Goal: Task Accomplishment & Management: Use online tool/utility

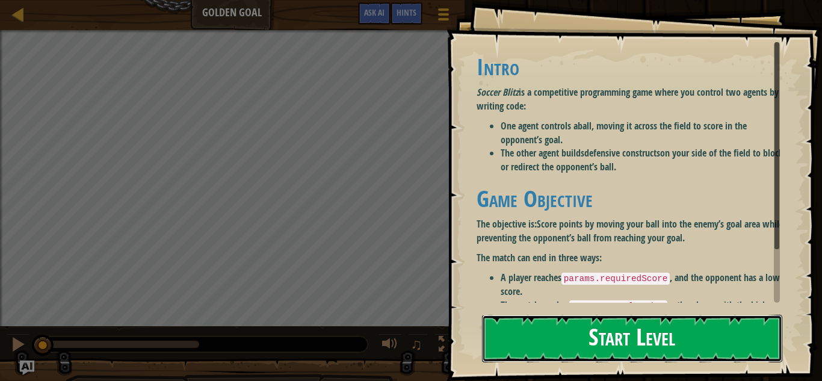
click at [525, 340] on button "Start Level" at bounding box center [632, 339] width 300 height 48
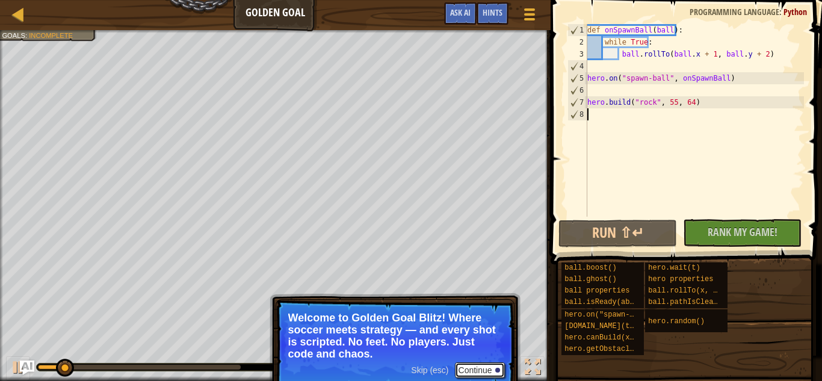
click at [463, 369] on button "Continue" at bounding box center [480, 370] width 50 height 16
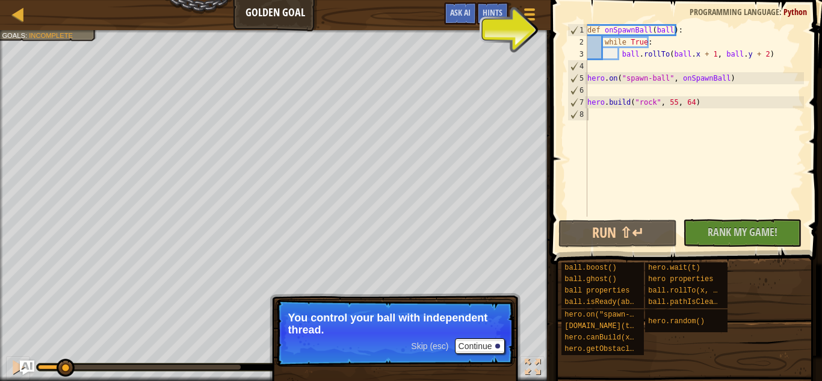
click at [424, 343] on span "Skip (esc)" at bounding box center [429, 346] width 37 height 10
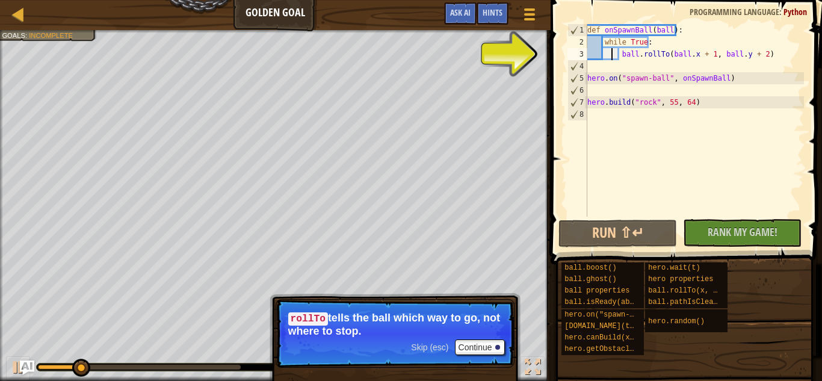
click at [612, 58] on div "def onSpawnBall ( ball ) : while True : ball . rollTo ( ball . x + 1 , ball . y…" at bounding box center [694, 132] width 219 height 217
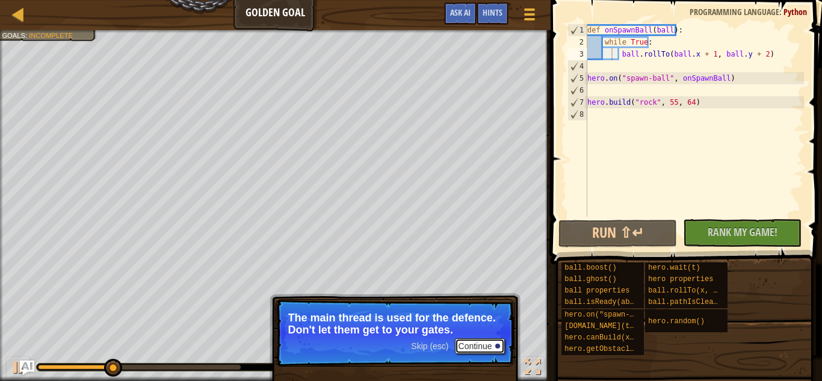
click at [493, 347] on button "Continue" at bounding box center [480, 346] width 50 height 16
click at [466, 345] on button "Continue" at bounding box center [480, 346] width 50 height 16
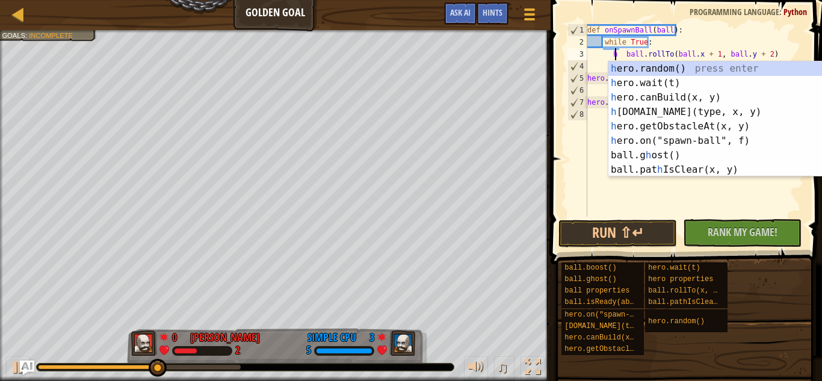
scroll to position [5, 2]
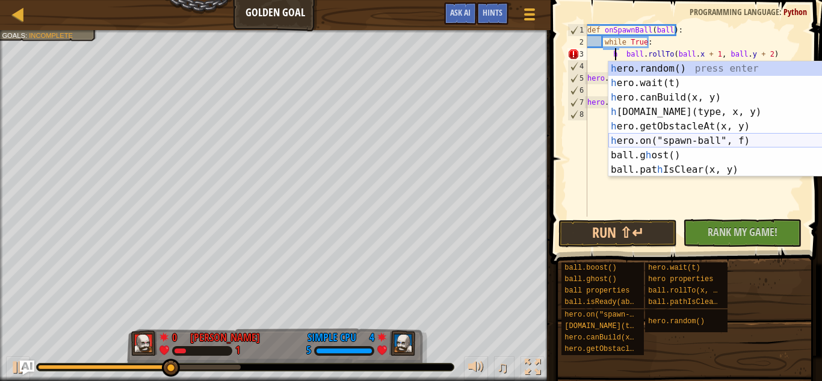
click at [645, 138] on div "h ero.random() press enter h ero.wait(t) press enter h ero.canBuild(x, y) press…" at bounding box center [721, 133] width 227 height 144
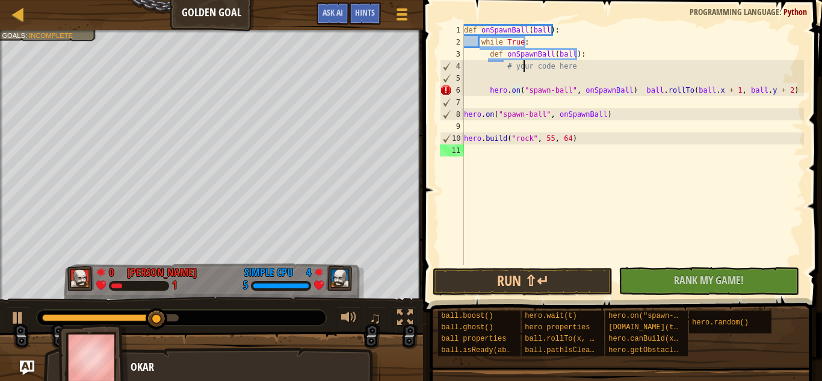
click at [522, 68] on div "def onSpawnBall ( ball ) : while True : def onSpawnBall ( ball ) : # your code …" at bounding box center [632, 156] width 342 height 265
click at [486, 55] on div "def onSpawnBall ( ball ) : while True : def onSpawnBall ( ball ) : # your code …" at bounding box center [632, 156] width 342 height 265
type textarea "def onSpawnBall(ball):"
click at [474, 55] on div "def onSpawnBall ( ball ) : while True : def onSpawnBall ( ball ) : # your code …" at bounding box center [632, 156] width 342 height 265
click at [487, 78] on div "def onSpawnBall ( ball ) : while True : def onSpawnBall ( ball ) : # your code …" at bounding box center [632, 156] width 342 height 265
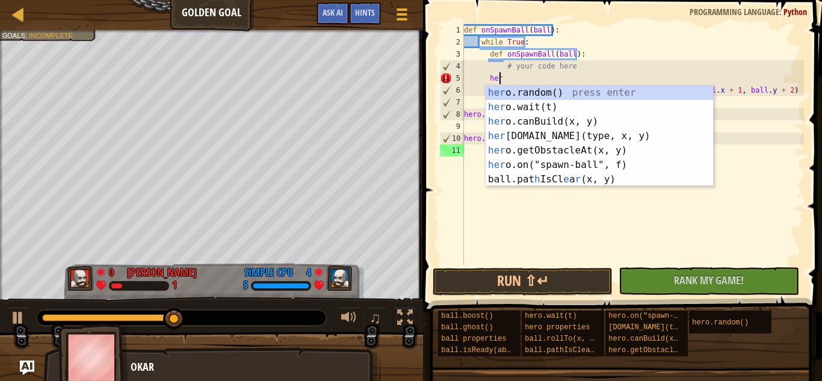
scroll to position [5, 2]
type textarea "hero"
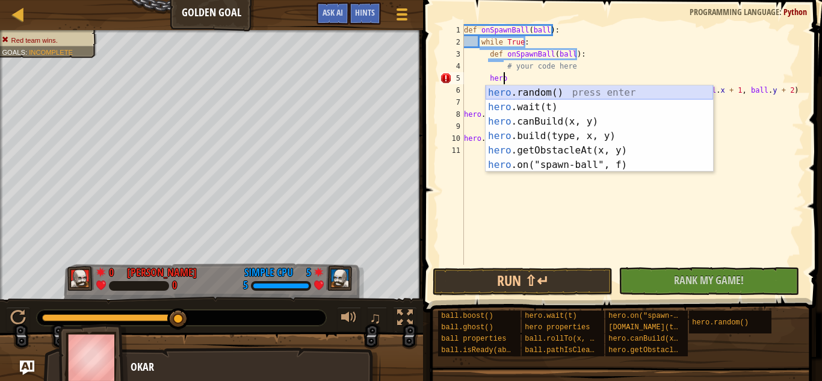
click at [551, 91] on div "hero .random() press enter hero .wait(t) press enter hero .canBuild(x, y) press…" at bounding box center [598, 142] width 227 height 115
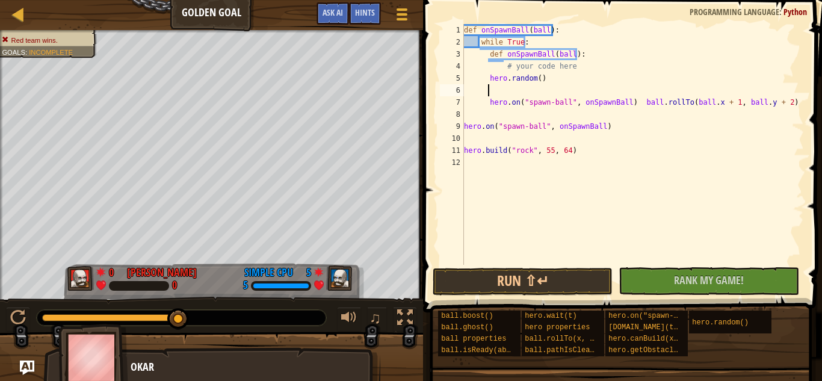
scroll to position [5, 1]
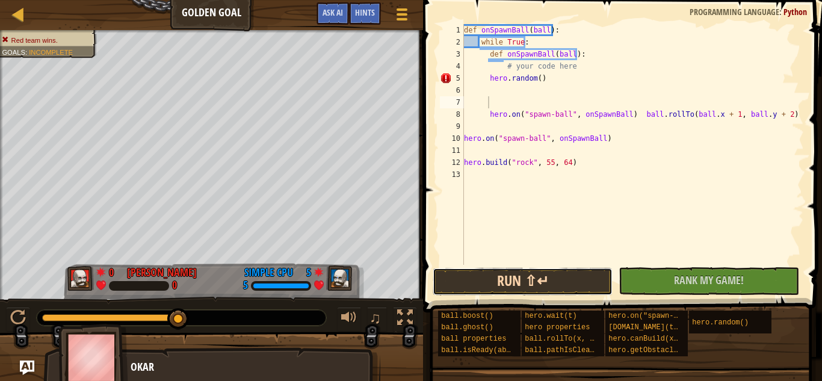
click at [574, 283] on button "Run ⇧↵" at bounding box center [522, 282] width 180 height 28
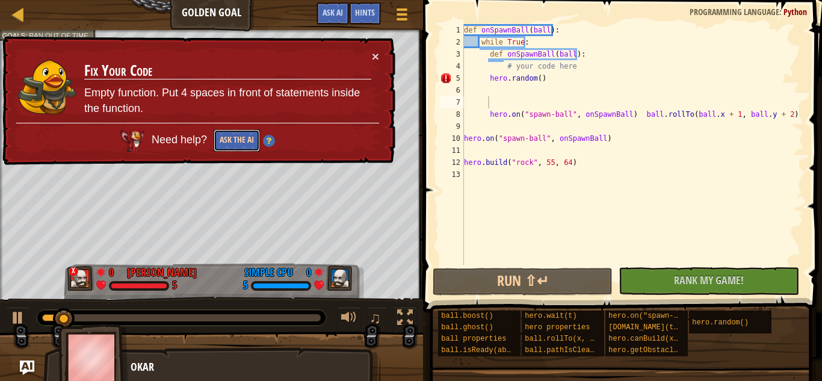
click at [251, 142] on button "Ask the AI" at bounding box center [237, 140] width 46 height 22
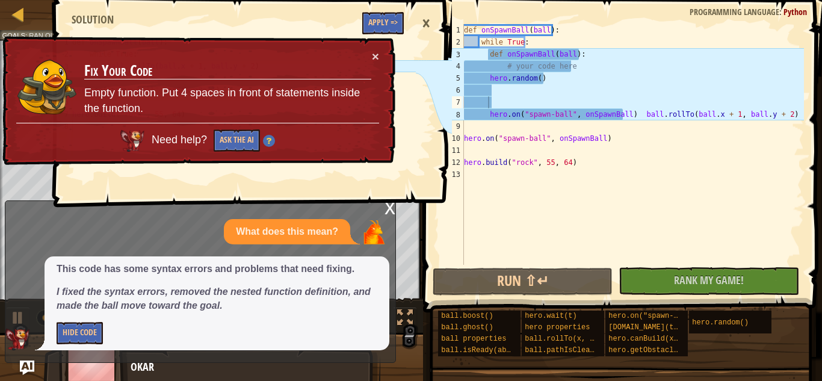
click at [426, 23] on div "×" at bounding box center [426, 24] width 20 height 28
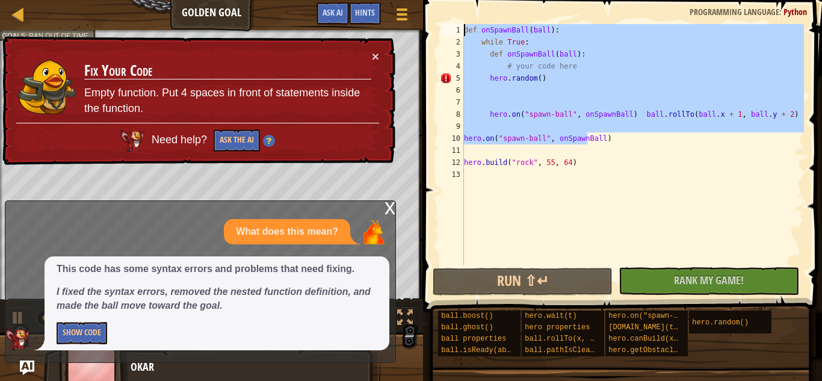
drag, startPoint x: 589, startPoint y: 134, endPoint x: 470, endPoint y: 5, distance: 175.4
click at [470, 6] on div "hero.on("spawn-ball", onSpawnBall) 1 2 3 4 5 6 7 8 9 10 11 12 13 def onSpawnBal…" at bounding box center [620, 180] width 402 height 348
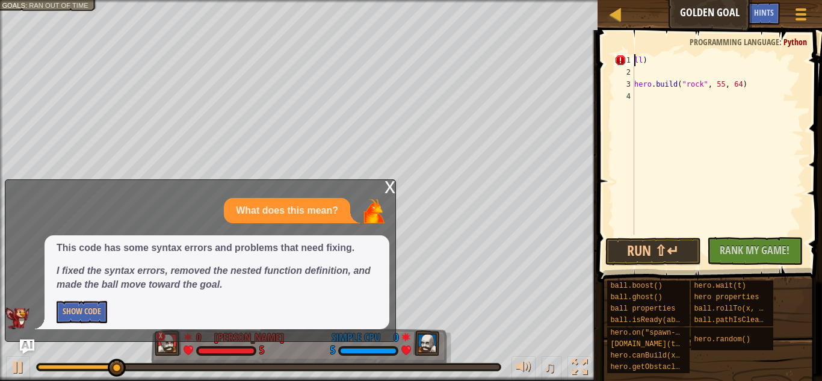
click at [650, 62] on div "ll ) hero . build ( "rock" , 55 , 64 )" at bounding box center [718, 156] width 172 height 205
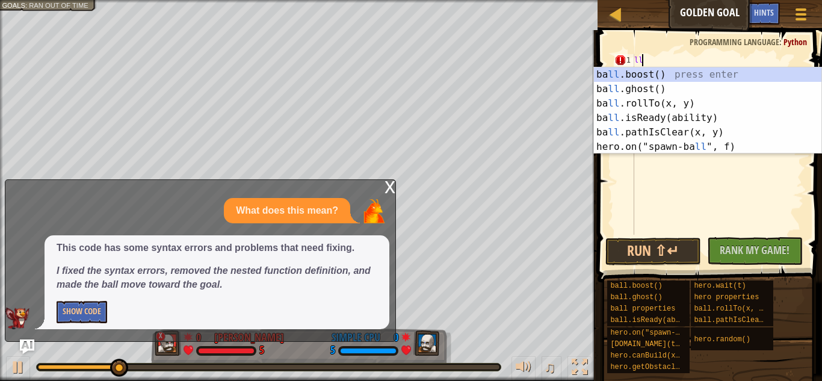
scroll to position [5, 0]
type textarea "l"
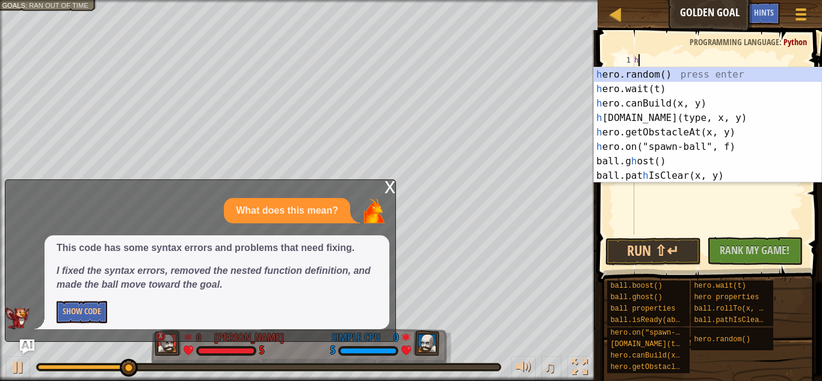
type textarea "he"
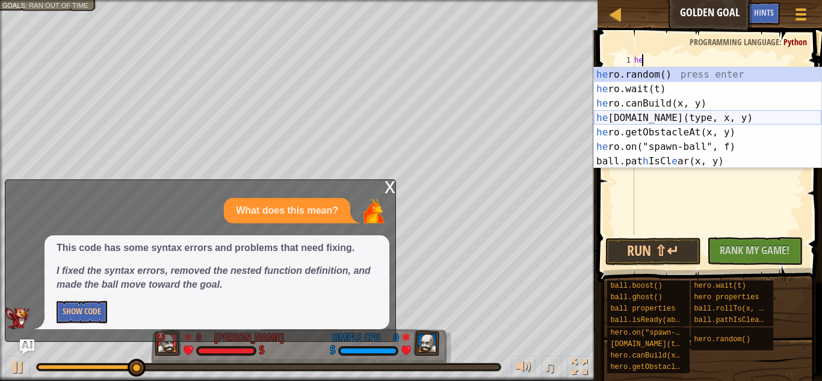
click at [651, 118] on div "he ro.random() press enter he ro.wait(t) press enter he ro.canBuild(x, y) press…" at bounding box center [707, 132] width 227 height 130
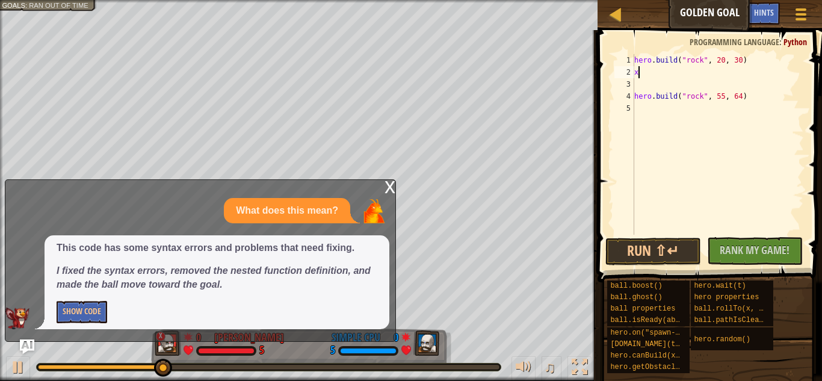
click at [389, 187] on div "x" at bounding box center [389, 186] width 11 height 12
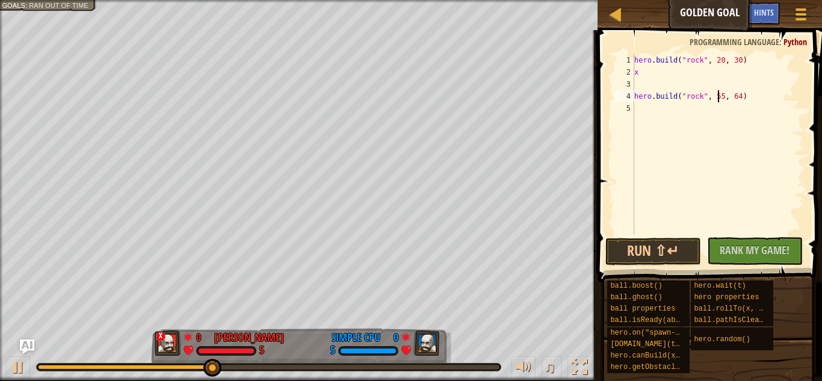
click at [717, 97] on div "hero . build ( "rock" , 20 , 30 ) x hero . build ( "rock" , 55 , 64 )" at bounding box center [718, 156] width 172 height 205
click at [730, 102] on div "hero . build ( "rock" , 20 , 30 ) x hero . build ( "rock" , 26 , 64 )" at bounding box center [718, 156] width 172 height 205
type textarea "[DOMAIN_NAME]("rock", 26, 85)"
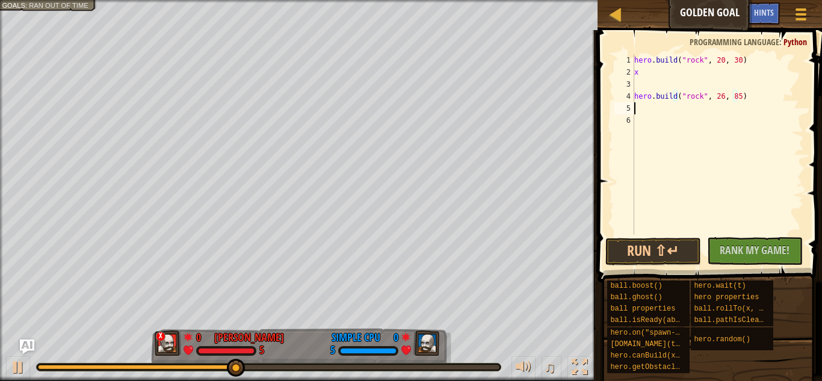
scroll to position [5, 0]
click at [754, 16] on span "Hints" at bounding box center [764, 12] width 20 height 11
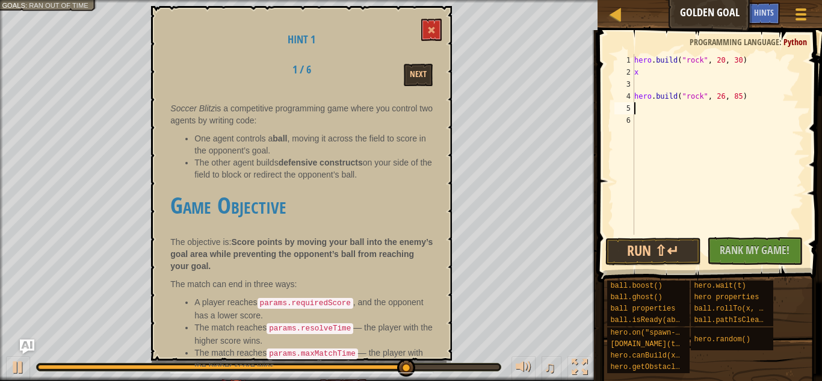
scroll to position [53, 0]
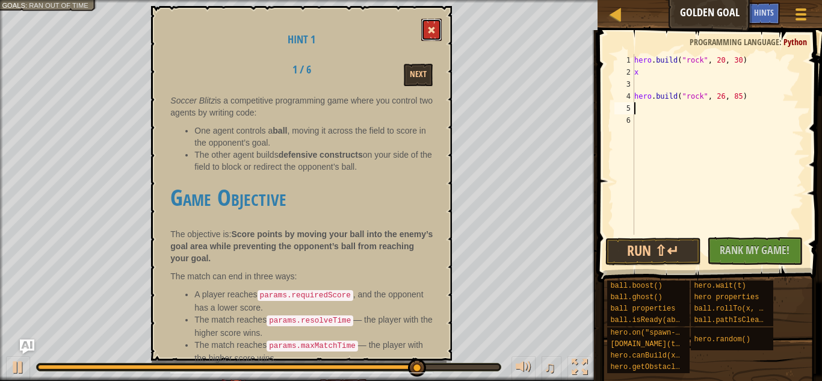
click at [431, 36] on button at bounding box center [431, 30] width 20 height 22
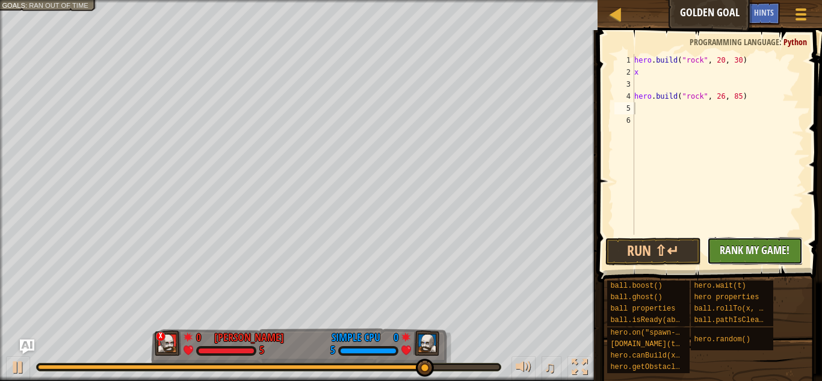
click at [742, 247] on span "Rank My Game!" at bounding box center [754, 249] width 70 height 15
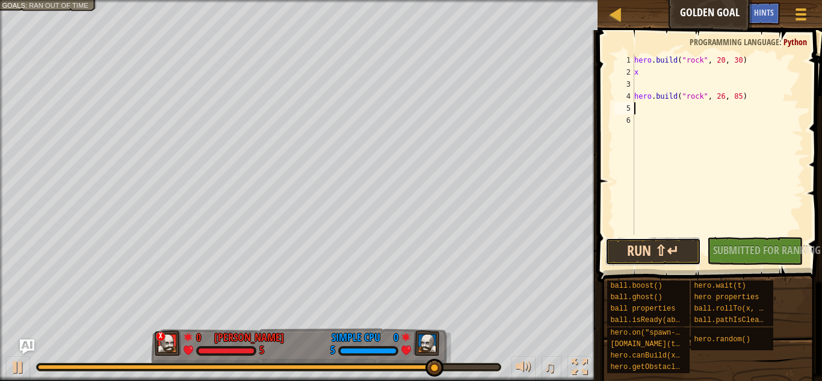
click at [621, 253] on button "Run ⇧↵" at bounding box center [653, 252] width 96 height 28
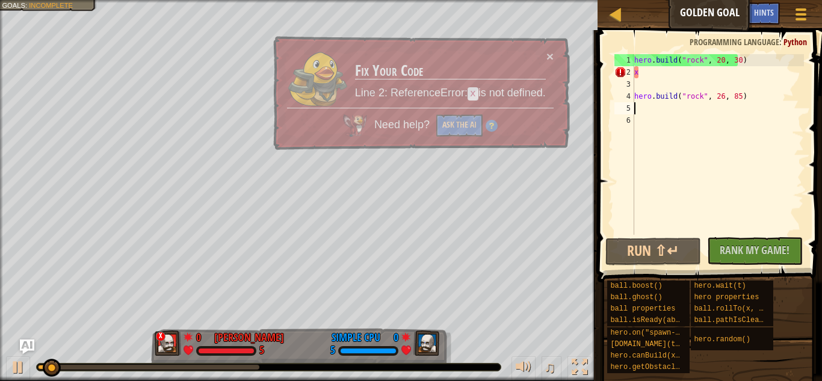
type textarea "[DOMAIN_NAME]("rock", 26, 85)"
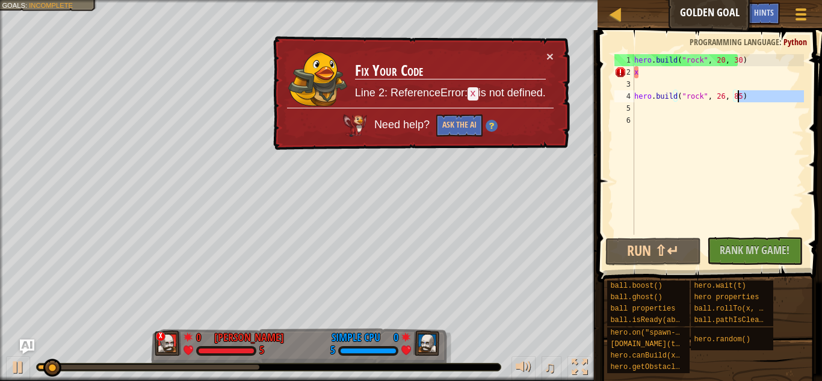
type textarea "[DOMAIN_NAME]("rock", 26, 85)"
type textarea "x"
type textarea "[DOMAIN_NAME]("rock", 20, 30)"
click at [462, 121] on button "Ask the AI" at bounding box center [458, 125] width 46 height 23
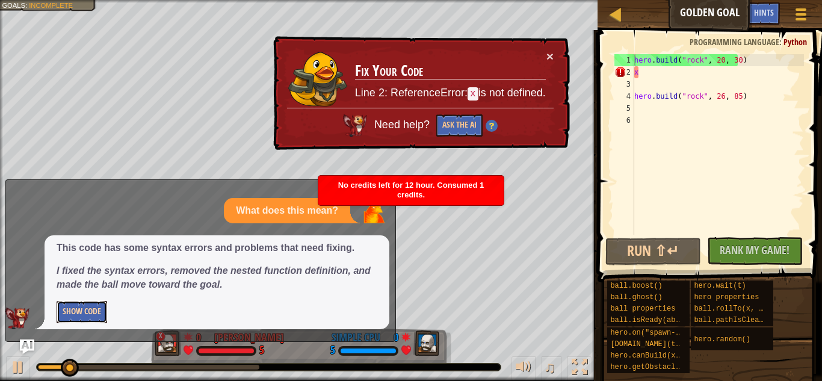
click at [86, 307] on button "Show Code" at bounding box center [82, 312] width 51 height 22
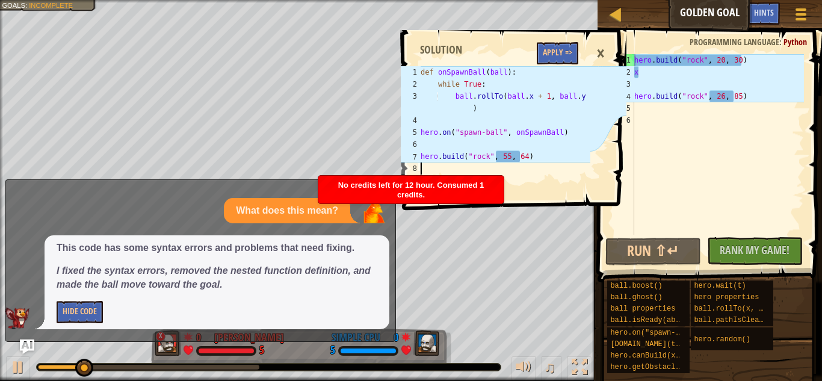
drag, startPoint x: 412, startPoint y: 70, endPoint x: 559, endPoint y: 144, distance: 164.1
click at [559, 144] on div "1 2 3 4 5 6 7 8 def onSpawnBall ( ball ) : while True : ball . rollTo ( ball . …" at bounding box center [494, 132] width 192 height 132
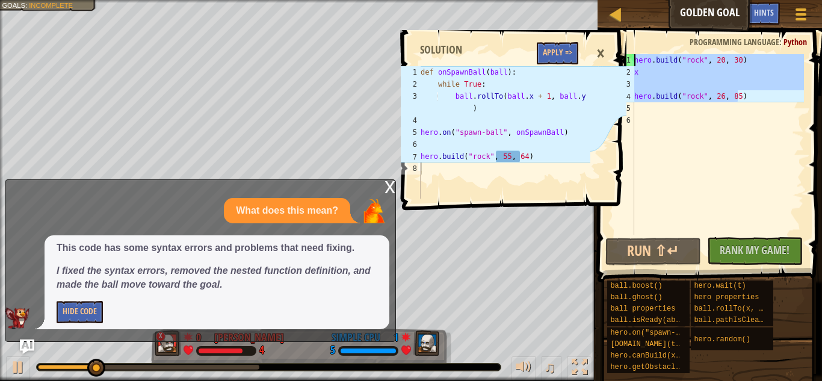
drag, startPoint x: 734, startPoint y: 96, endPoint x: 620, endPoint y: 35, distance: 130.0
click at [620, 35] on div "Ladder Golden Goal Game Menu Done Hints Ask AI 1 2 3 4 5 6 7 8 def onSpawnBall …" at bounding box center [411, 190] width 822 height 381
type textarea "[DOMAIN_NAME]("rock", 20, 30) x"
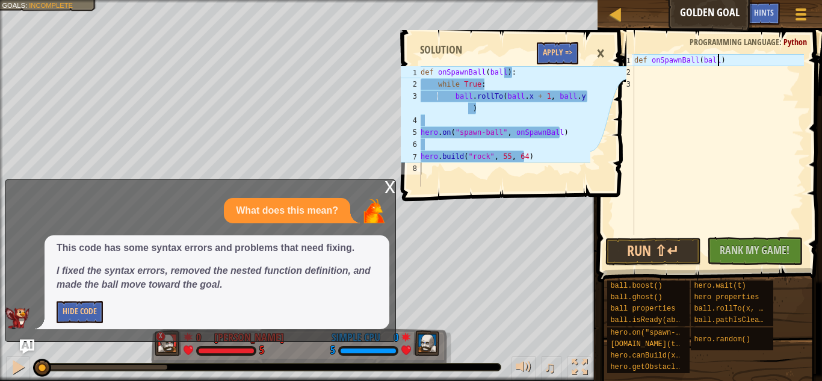
scroll to position [5, 7]
type textarea "def onSpawnBall(ball):"
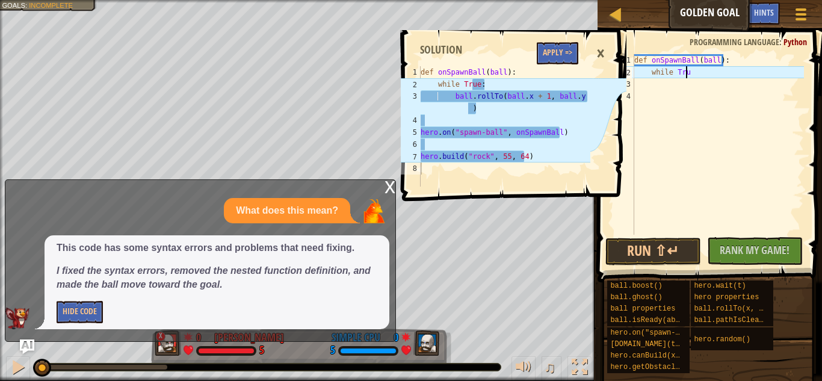
scroll to position [5, 4]
type textarea "while True:"
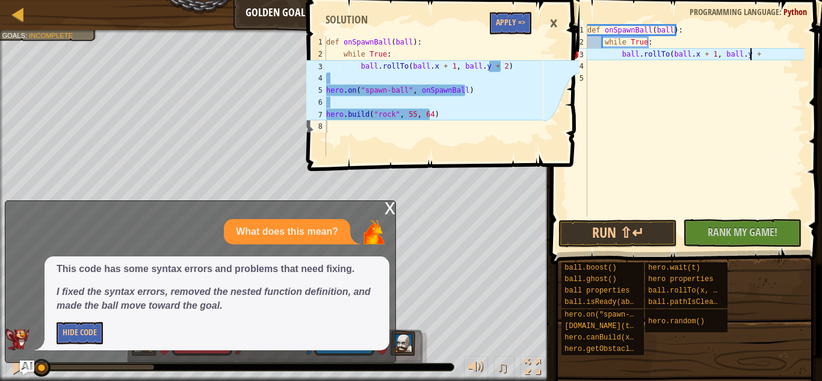
scroll to position [5, 13]
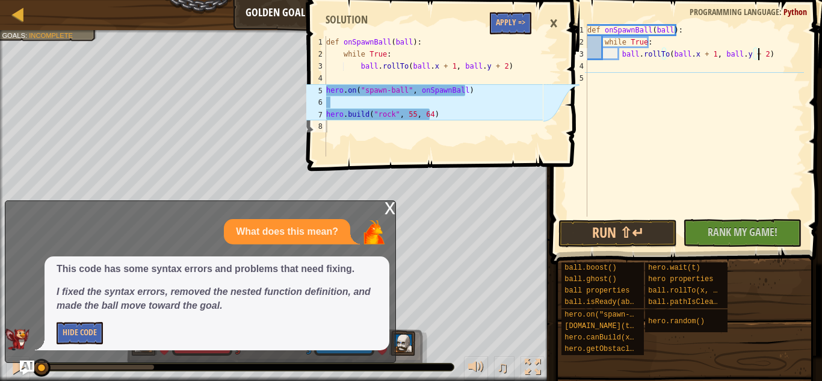
click at [776, 50] on div "def onSpawnBall ( ball ) : while True : ball . rollTo ( ball . x + 1 , ball . y…" at bounding box center [694, 132] width 219 height 217
type textarea "ball.rollTo(ball.x + 1, ball.y + 2)"
click at [494, 28] on button "Apply =>" at bounding box center [511, 23] width 42 height 22
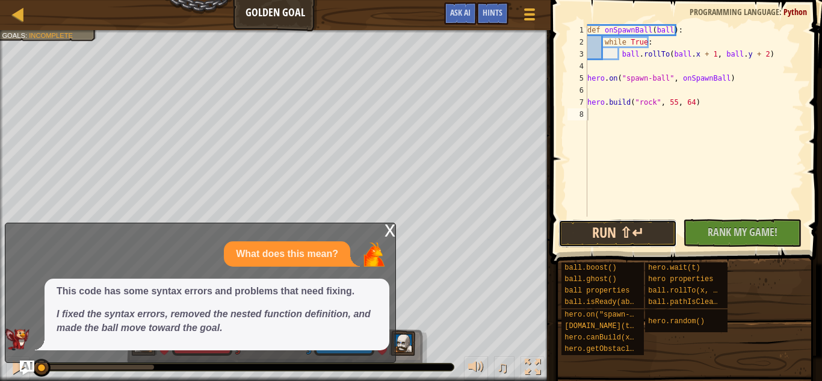
click at [630, 229] on button "Run ⇧↵" at bounding box center [617, 234] width 118 height 28
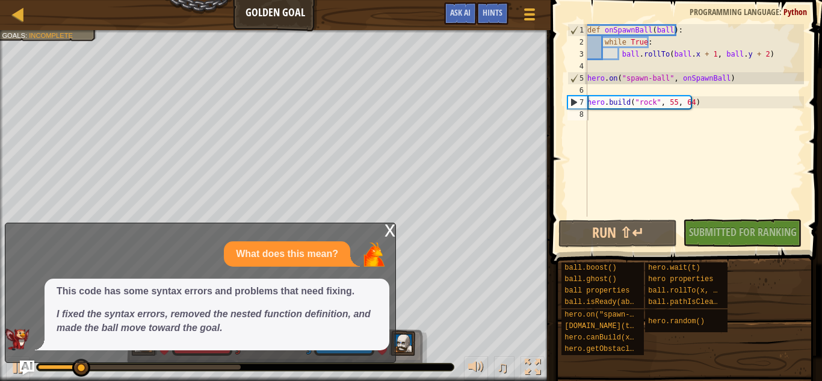
click at [390, 229] on div "x" at bounding box center [389, 229] width 11 height 12
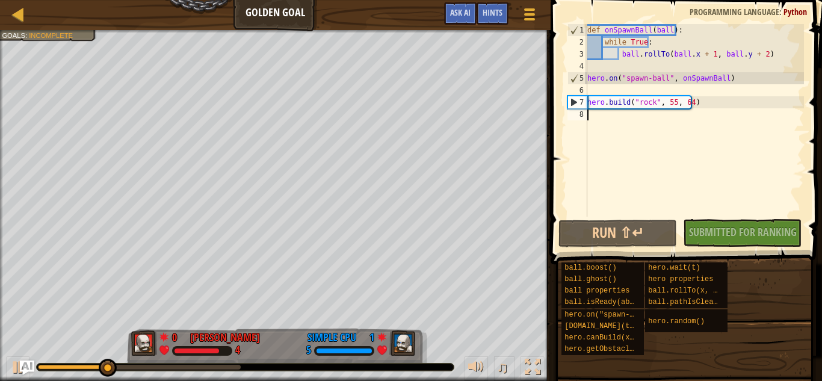
click at [571, 103] on div "7" at bounding box center [577, 102] width 19 height 12
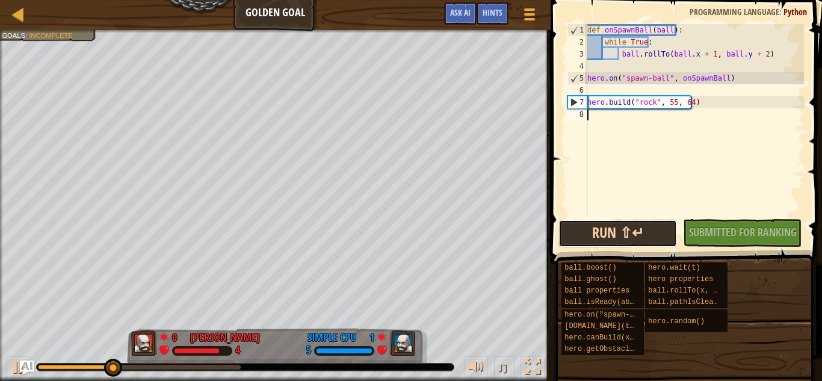
click at [614, 224] on button "Run ⇧↵" at bounding box center [617, 234] width 118 height 28
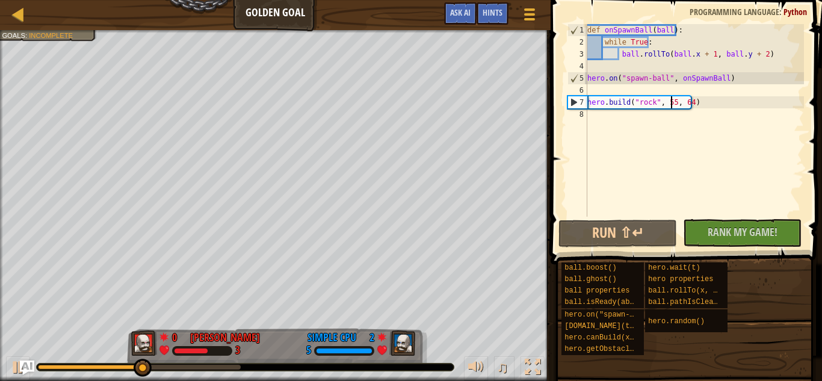
click at [669, 102] on div "def onSpawnBall ( ball ) : while True : ball . rollTo ( ball . x + 1 , ball . y…" at bounding box center [694, 132] width 219 height 217
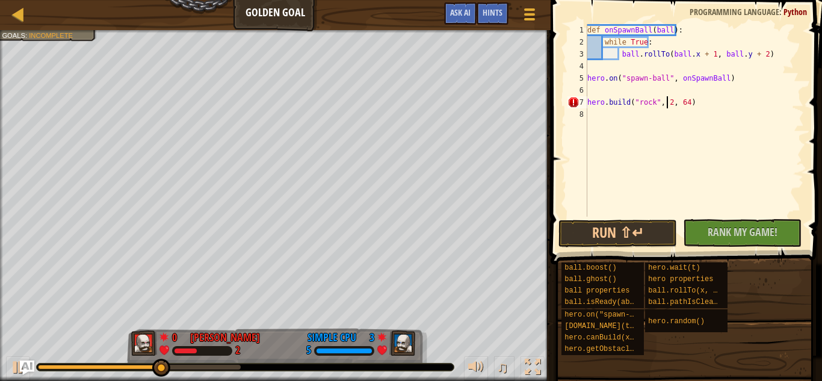
scroll to position [5, 7]
click at [683, 104] on div "def onSpawnBall ( ball ) : while True : ball . rollTo ( ball . x + 1 , ball . y…" at bounding box center [694, 132] width 219 height 217
type textarea "[DOMAIN_NAME]("rock", 25, 66)"
click at [593, 232] on button "Run ⇧↵" at bounding box center [617, 234] width 118 height 28
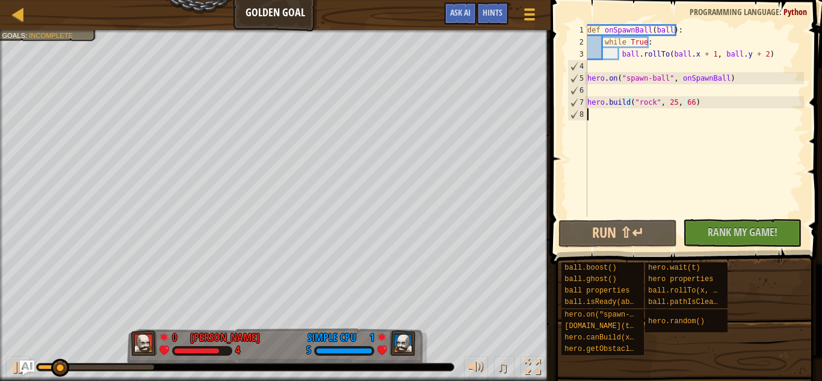
click at [589, 115] on div "def onSpawnBall ( ball ) : while True : ball . rollTo ( ball . x + 1 , ball . y…" at bounding box center [694, 132] width 219 height 217
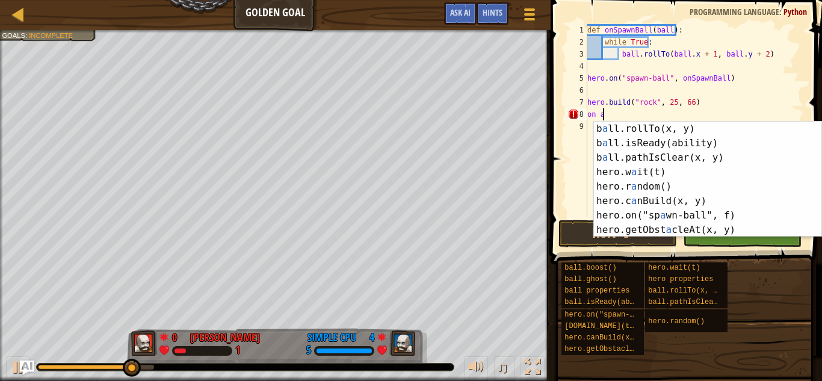
scroll to position [30, 0]
type textarea "on a"
click at [455, 16] on span "Ask AI" at bounding box center [460, 12] width 20 height 11
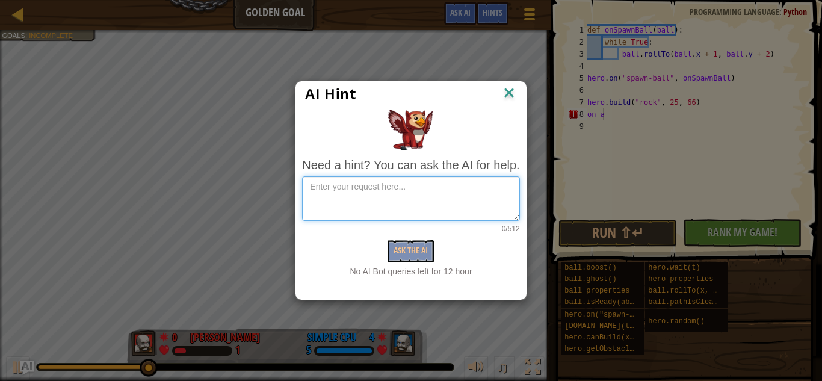
click at [374, 198] on textarea at bounding box center [410, 198] width 217 height 45
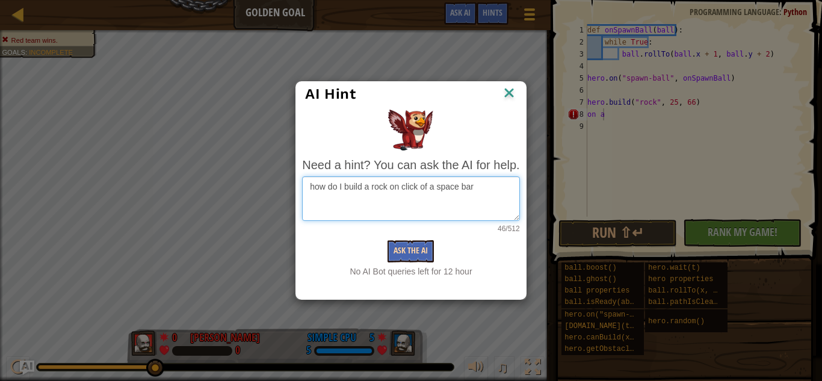
type textarea "how do I build a rock on click of a space bar"
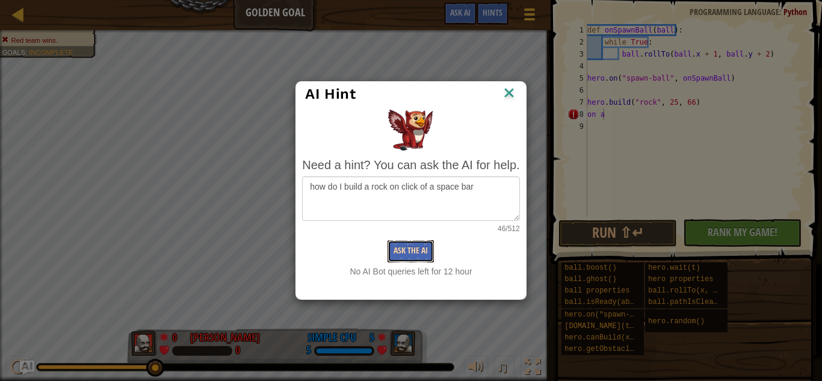
click at [396, 254] on button "Ask the AI" at bounding box center [410, 251] width 46 height 22
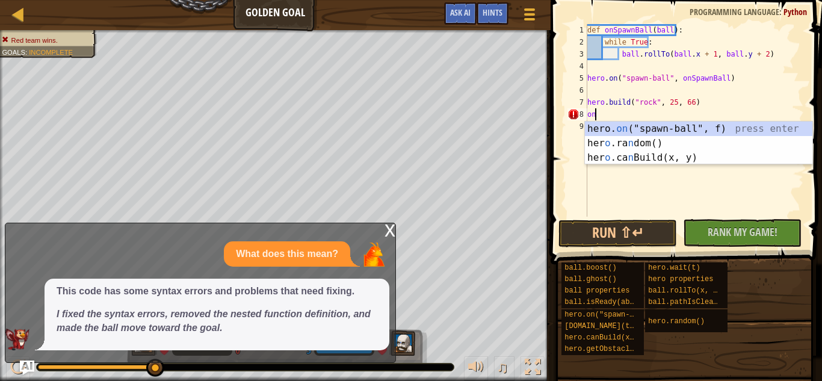
scroll to position [5, 0]
type textarea "o"
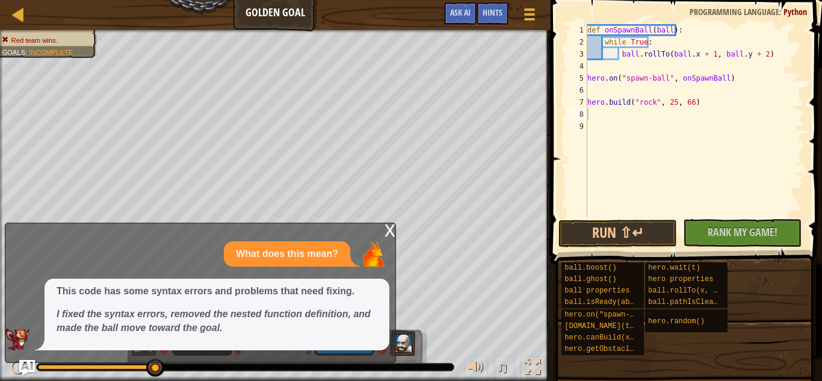
click at [25, 366] on img "Ask AI" at bounding box center [27, 368] width 16 height 16
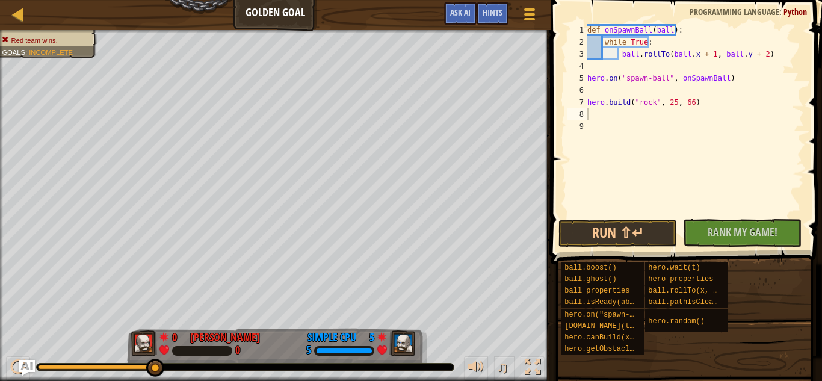
click at [28, 368] on img "Ask AI" at bounding box center [27, 368] width 16 height 16
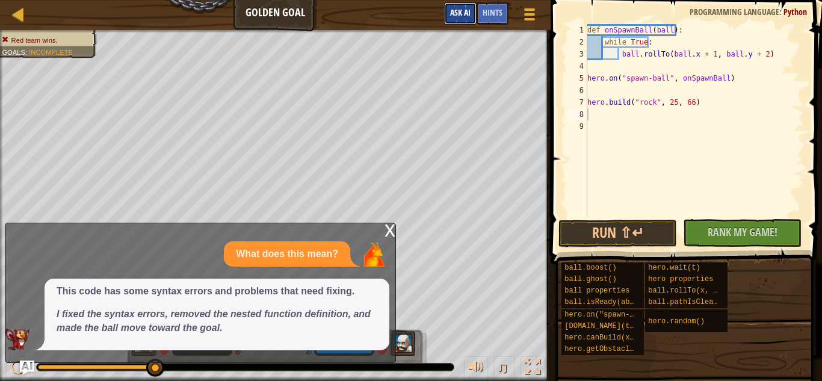
click at [451, 20] on button "Ask AI" at bounding box center [460, 13] width 32 height 22
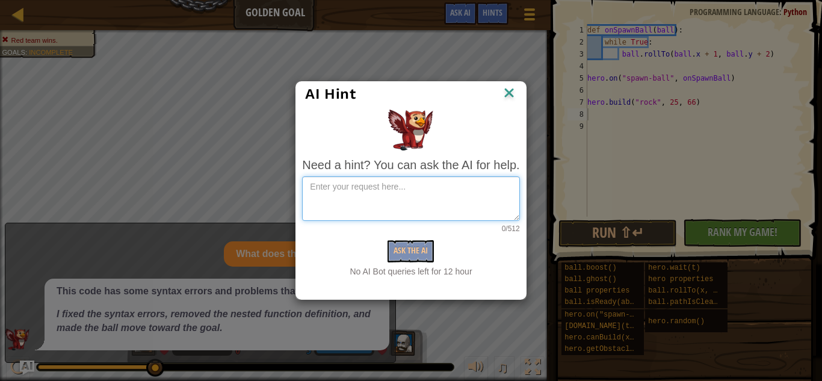
click at [382, 199] on textarea at bounding box center [410, 198] width 217 height 45
type textarea "how do I input on space bar"
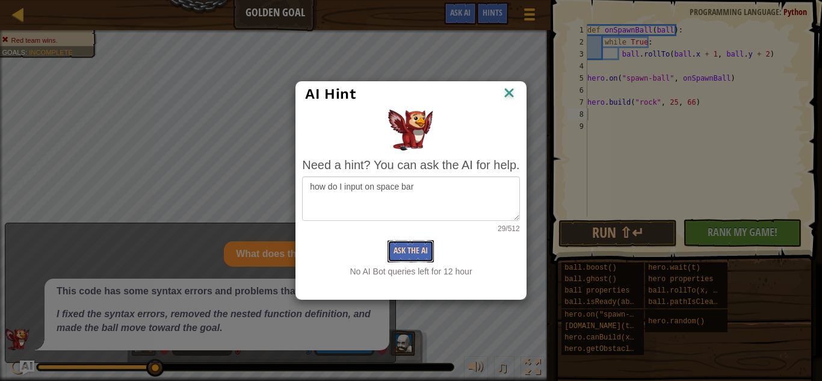
click at [419, 253] on button "Ask the AI" at bounding box center [410, 251] width 46 height 22
